Goal: Find specific page/section: Find specific page/section

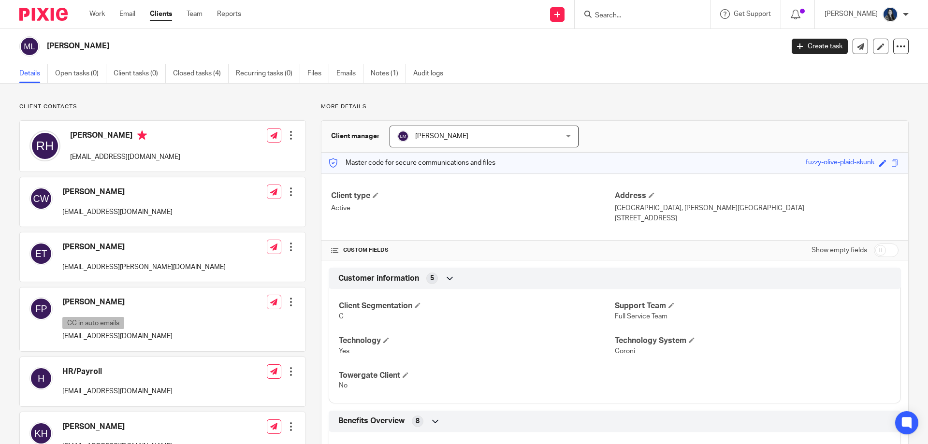
click at [633, 6] on div at bounding box center [641, 14] width 135 height 29
click at [631, 16] on input "Search" at bounding box center [637, 16] width 87 height 9
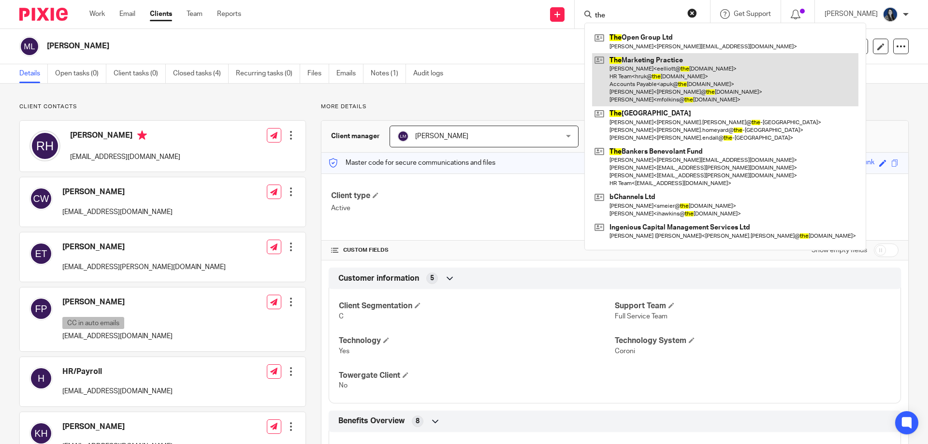
type input "the"
click at [639, 73] on link at bounding box center [725, 80] width 266 height 54
